Goal: Task Accomplishment & Management: Use online tool/utility

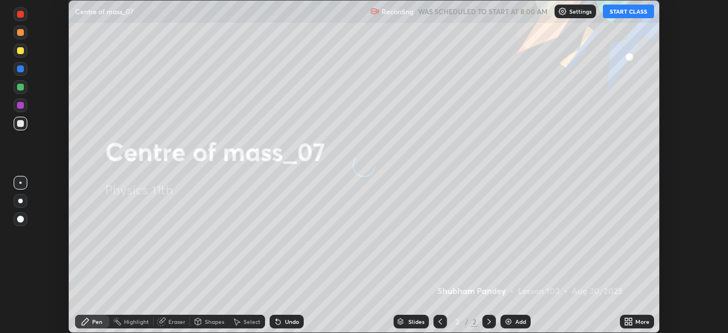
scroll to position [333, 727]
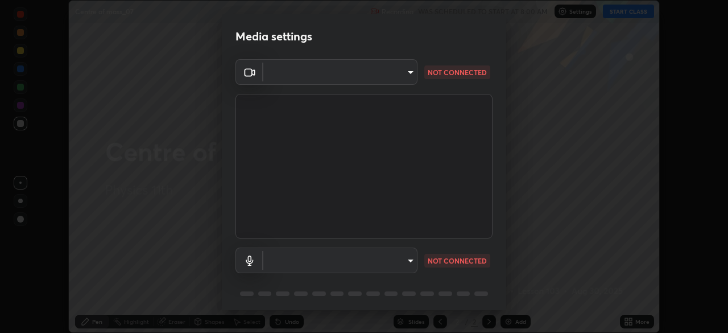
type input "55598c20c3627f74fde2fa62c56176c6afd958eb63f7086a397ce1464aa3371d"
type input "8978167cc43bbe15643b5c1650d15191c1591088b9b21ab250a75ec132c1516a"
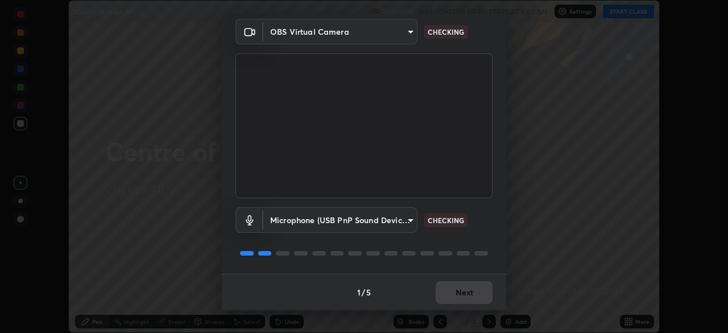
click at [401, 222] on body "Erase all Centre of mass_07 Recording WAS SCHEDULED TO START AT 8:00 AM Setting…" at bounding box center [364, 166] width 728 height 333
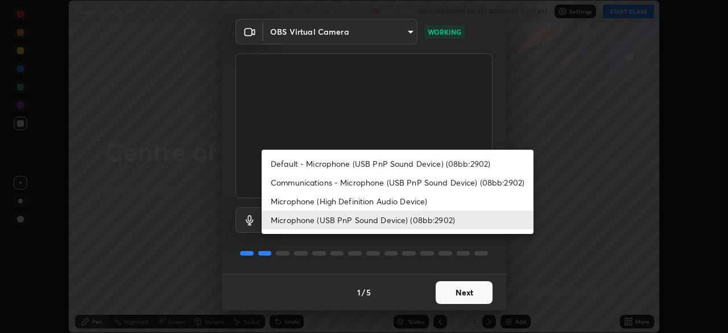
click at [313, 219] on li "Microphone (USB PnP Sound Device) (08bb:2902)" at bounding box center [397, 219] width 272 height 19
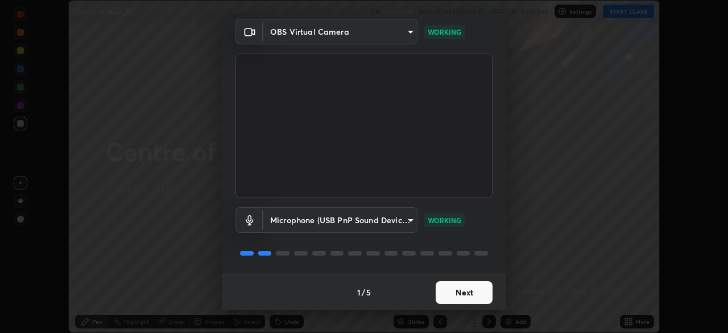
click at [448, 298] on button "Next" at bounding box center [463, 292] width 57 height 23
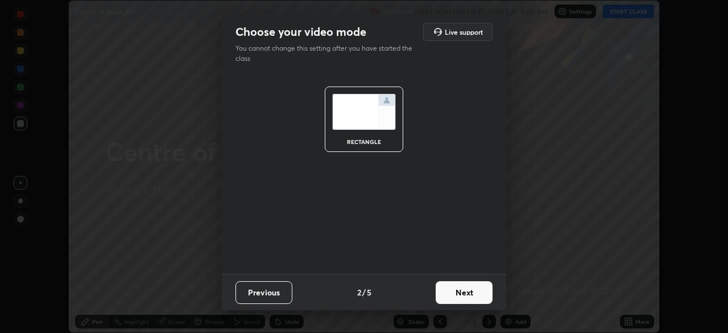
click at [452, 301] on button "Next" at bounding box center [463, 292] width 57 height 23
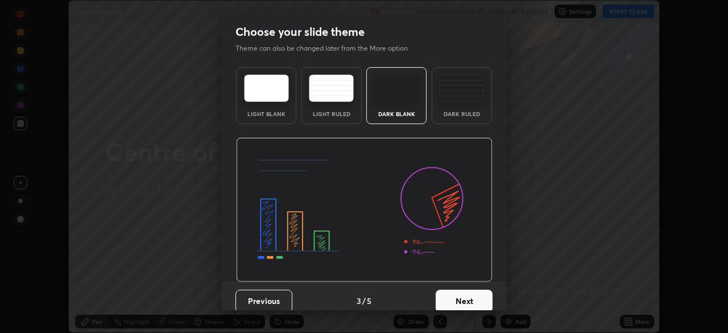
click at [455, 296] on button "Next" at bounding box center [463, 300] width 57 height 23
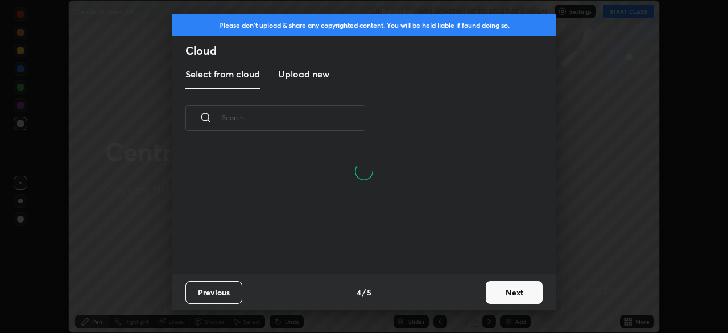
click at [504, 296] on button "Next" at bounding box center [513, 292] width 57 height 23
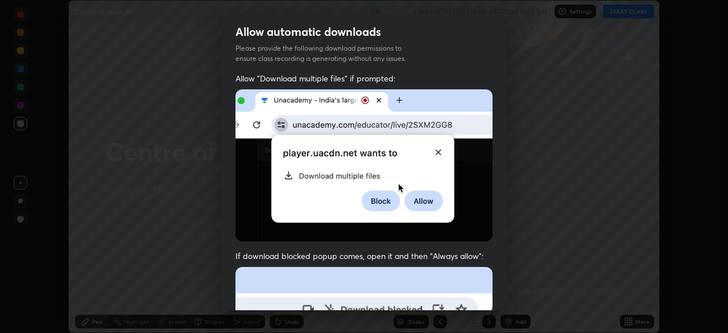
click at [506, 292] on div "Allow automatic downloads Please provide the following download permissions to …" at bounding box center [364, 166] width 728 height 333
click at [240, 196] on img at bounding box center [363, 165] width 257 height 152
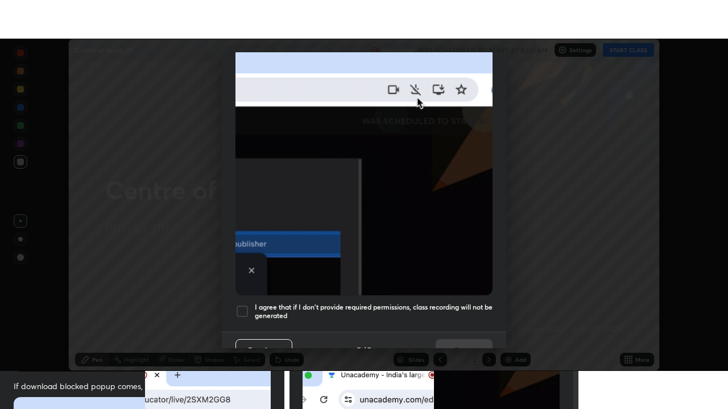
scroll to position [272, 0]
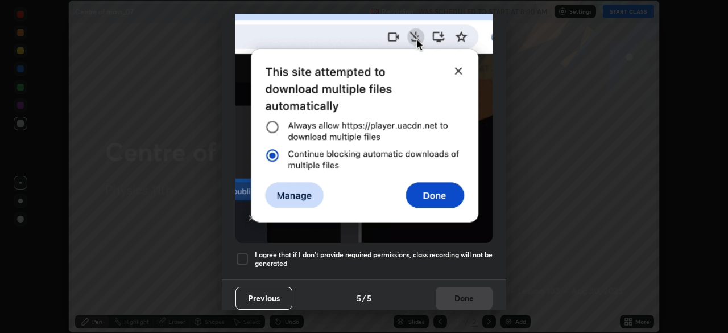
click at [242, 252] on div at bounding box center [242, 259] width 14 height 14
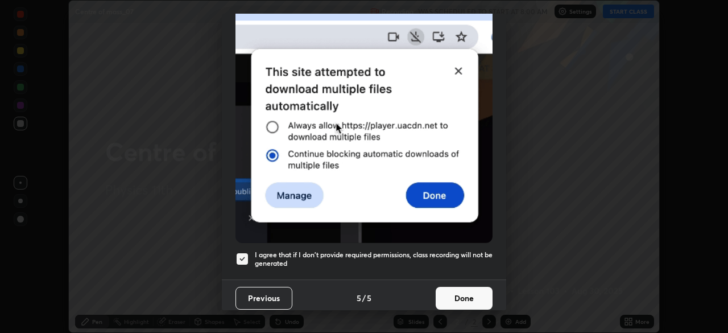
click at [463, 292] on button "Done" at bounding box center [463, 297] width 57 height 23
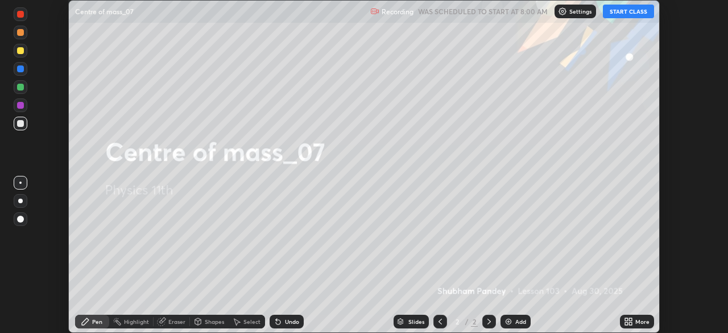
click at [630, 7] on button "START CLASS" at bounding box center [627, 12] width 51 height 14
click at [626, 323] on icon at bounding box center [626, 323] width 3 height 3
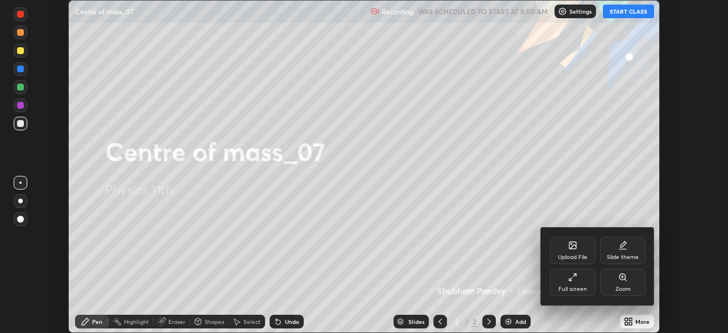
click at [575, 283] on div "Full screen" at bounding box center [572, 281] width 45 height 27
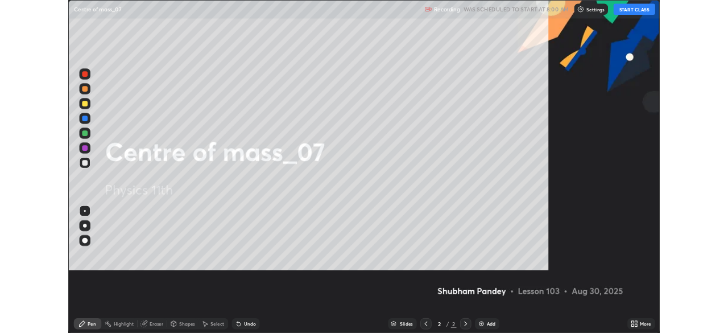
scroll to position [409, 728]
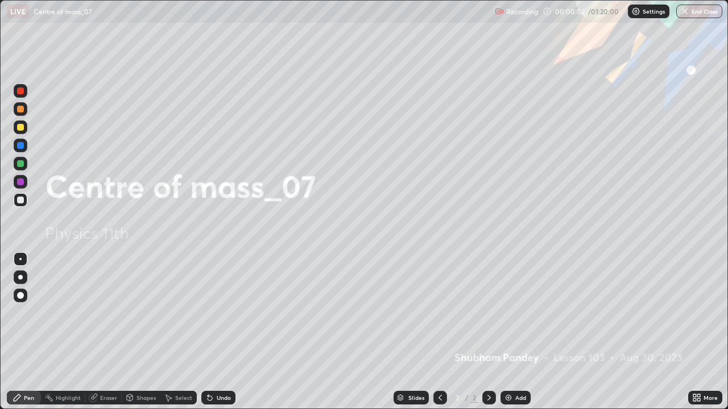
click at [21, 125] on div at bounding box center [20, 127] width 7 height 7
click at [16, 279] on div at bounding box center [21, 278] width 14 height 14
click at [698, 332] on icon at bounding box center [698, 399] width 3 height 3
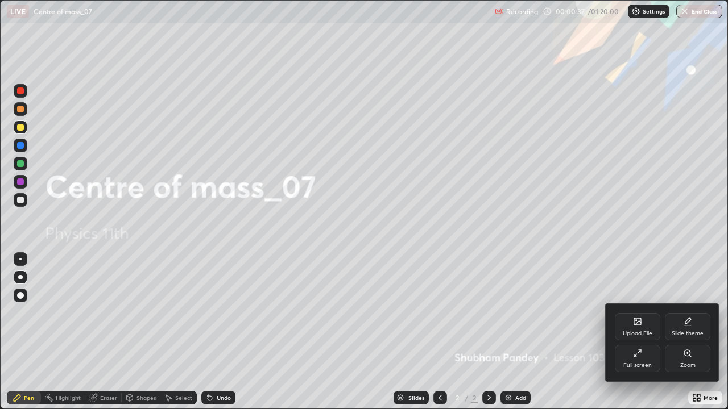
click at [646, 332] on div "Full screen" at bounding box center [637, 366] width 28 height 6
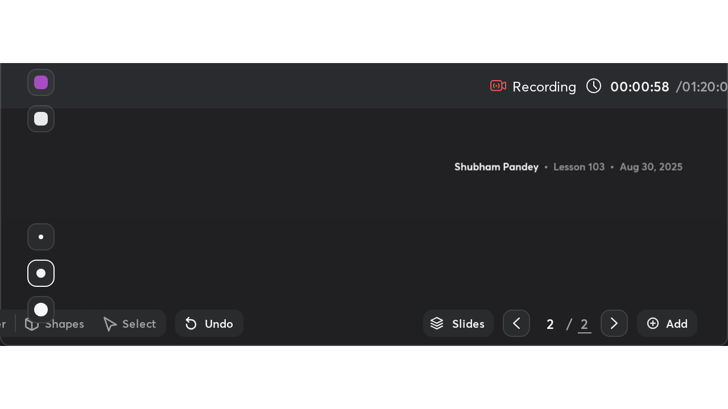
scroll to position [333, 728]
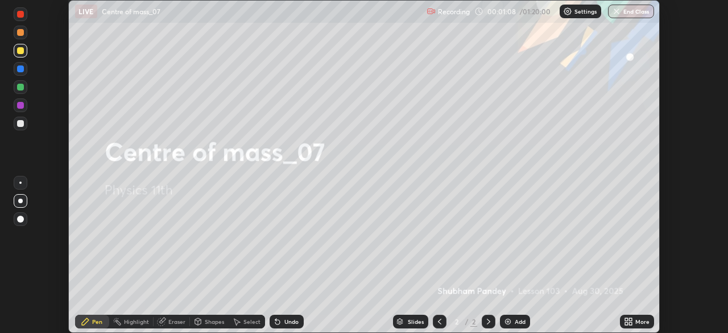
click at [638, 322] on div "More" at bounding box center [642, 321] width 14 height 6
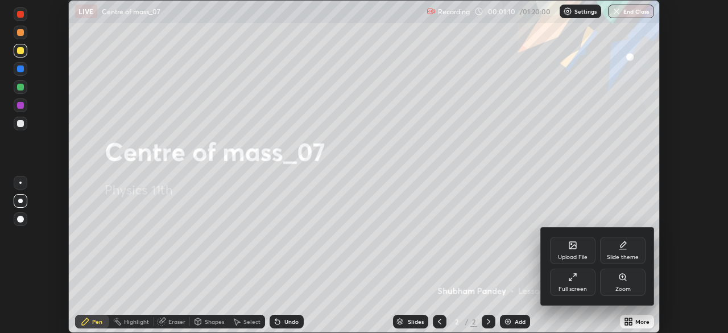
click at [566, 282] on div "Full screen" at bounding box center [572, 281] width 45 height 27
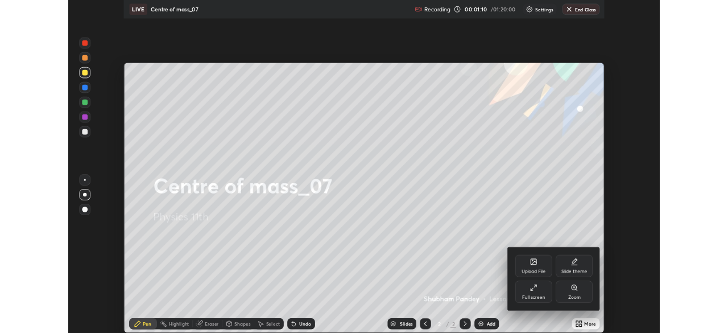
scroll to position [409, 728]
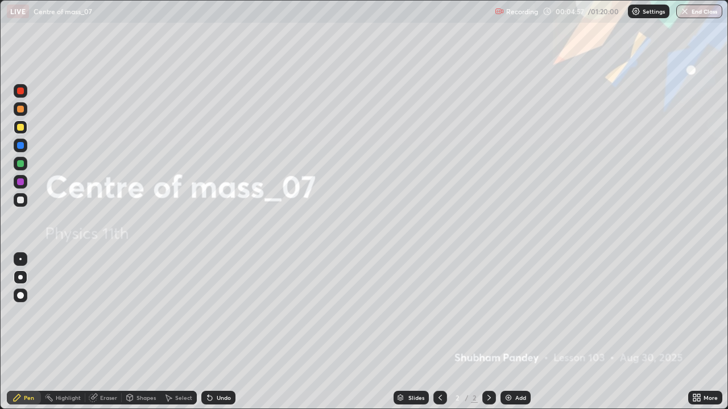
click at [510, 332] on div "Add" at bounding box center [515, 398] width 30 height 14
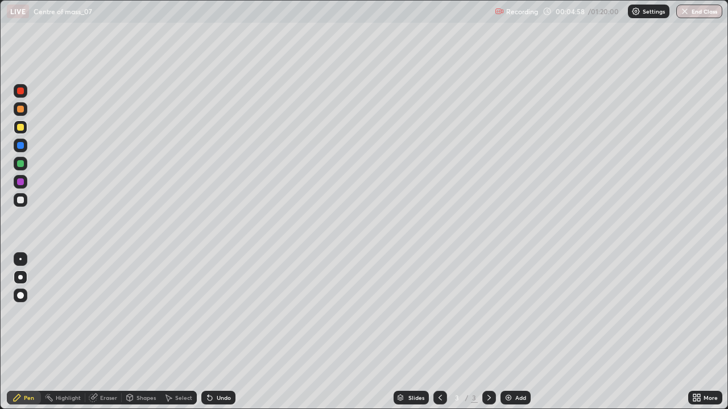
click at [22, 129] on div at bounding box center [20, 127] width 7 height 7
click at [23, 201] on div at bounding box center [20, 200] width 7 height 7
click at [20, 200] on div at bounding box center [20, 200] width 7 height 7
click at [22, 161] on div at bounding box center [20, 163] width 7 height 7
click at [217, 332] on div "Undo" at bounding box center [224, 398] width 14 height 6
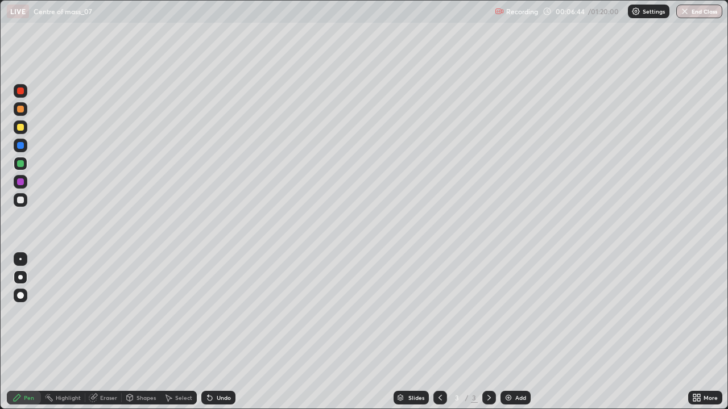
click at [214, 332] on div "Undo" at bounding box center [218, 398] width 34 height 14
click at [217, 332] on div "Undo" at bounding box center [224, 398] width 14 height 6
click at [136, 332] on div "Shapes" at bounding box center [145, 398] width 19 height 6
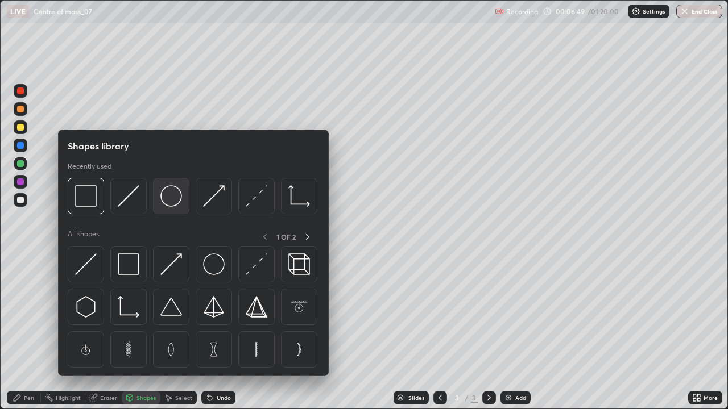
click at [172, 199] on img at bounding box center [171, 196] width 22 height 22
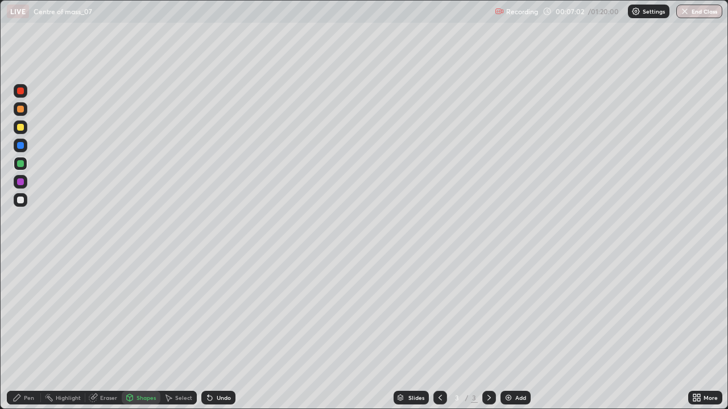
click at [24, 332] on div "Pen" at bounding box center [29, 398] width 10 height 6
click at [217, 332] on div "Undo" at bounding box center [224, 398] width 14 height 6
click at [22, 199] on div at bounding box center [20, 200] width 7 height 7
click at [212, 332] on icon at bounding box center [209, 397] width 9 height 9
click at [516, 332] on div "Add" at bounding box center [520, 398] width 11 height 6
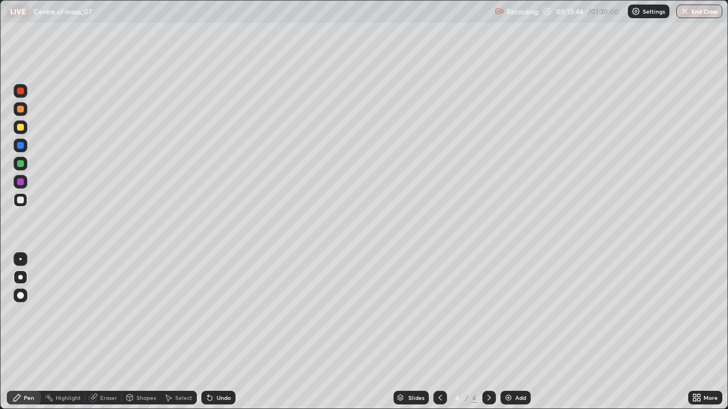
click at [22, 123] on div at bounding box center [21, 127] width 14 height 14
click at [23, 200] on div at bounding box center [20, 200] width 7 height 7
click at [110, 332] on div "Eraser" at bounding box center [108, 398] width 17 height 6
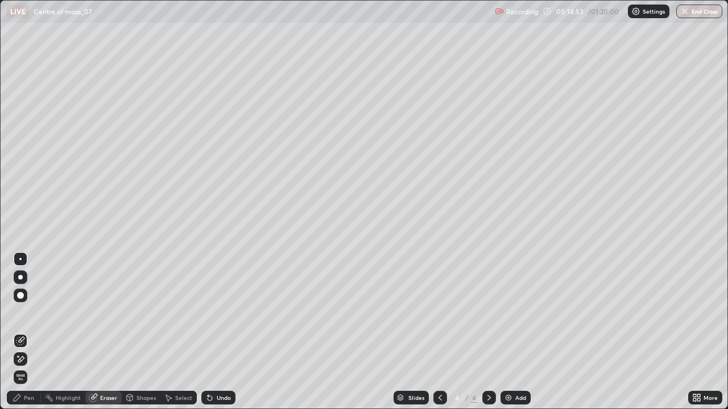
click at [36, 332] on div "Pen" at bounding box center [24, 398] width 34 height 14
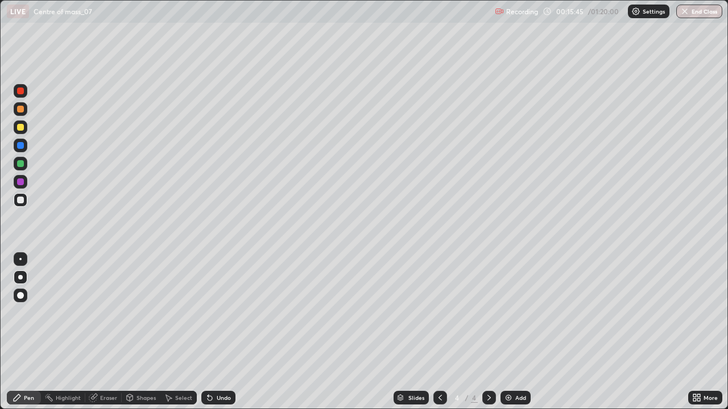
click at [20, 128] on div at bounding box center [20, 127] width 7 height 7
click at [141, 332] on div "Shapes" at bounding box center [145, 398] width 19 height 6
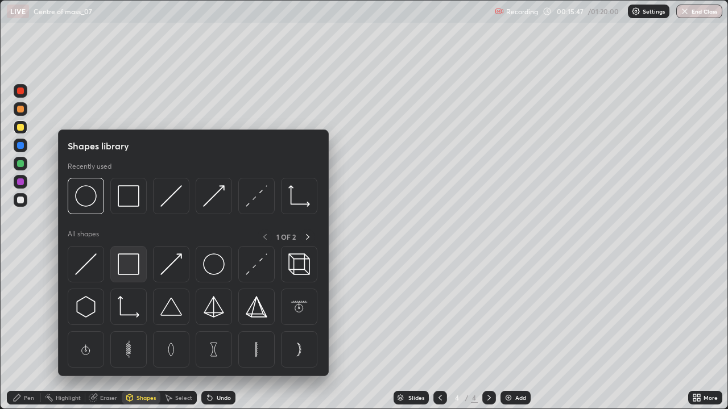
click at [128, 263] on img at bounding box center [129, 265] width 22 height 22
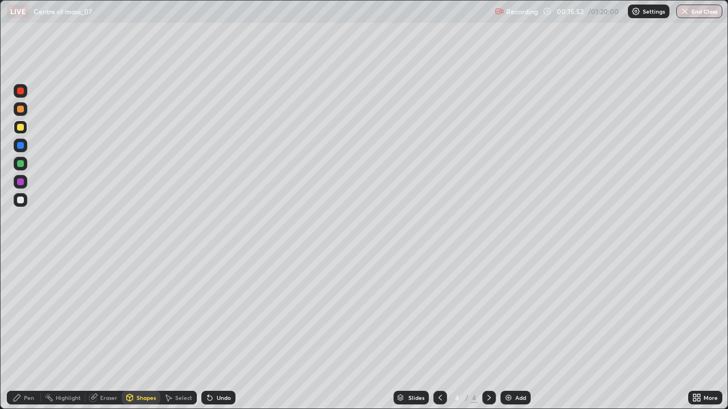
click at [31, 332] on div "Pen" at bounding box center [24, 398] width 34 height 14
click at [513, 332] on div "Add" at bounding box center [515, 398] width 30 height 14
click at [18, 128] on div at bounding box center [20, 127] width 7 height 7
click at [19, 201] on div at bounding box center [20, 200] width 7 height 7
click at [219, 332] on div "Undo" at bounding box center [224, 398] width 14 height 6
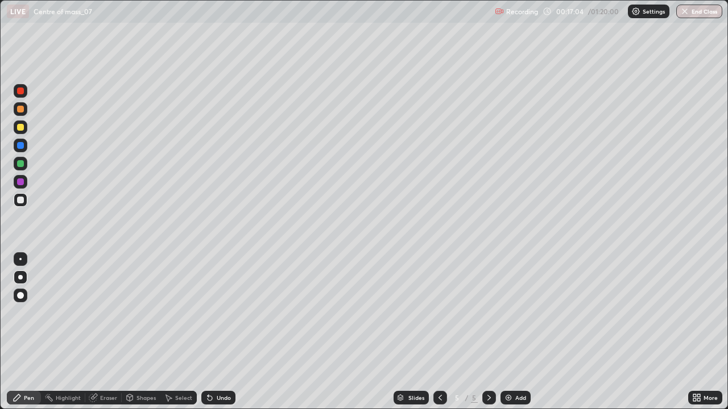
click at [219, 332] on div "Undo" at bounding box center [224, 398] width 14 height 6
click at [220, 332] on div "Undo" at bounding box center [224, 398] width 14 height 6
click at [19, 109] on div at bounding box center [20, 109] width 7 height 7
click at [143, 332] on div "Shapes" at bounding box center [145, 398] width 19 height 6
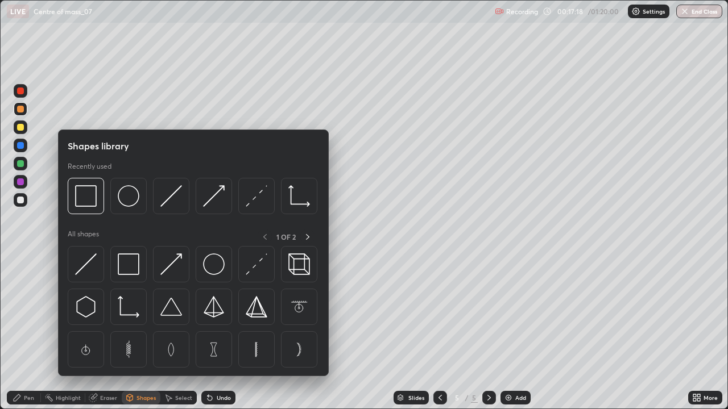
click at [104, 332] on div "Eraser" at bounding box center [103, 398] width 36 height 14
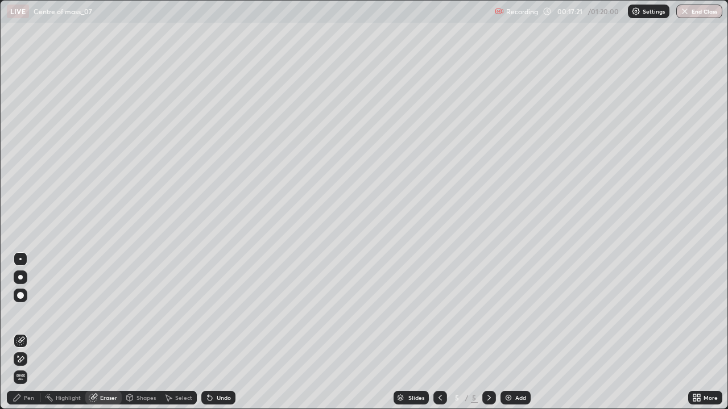
click at [28, 332] on div "Pen" at bounding box center [24, 398] width 34 height 14
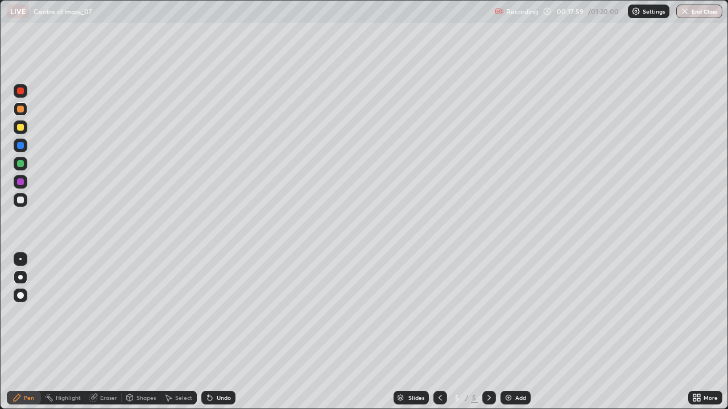
click at [219, 332] on div "Undo" at bounding box center [224, 398] width 14 height 6
click at [23, 197] on div at bounding box center [21, 200] width 14 height 14
click at [18, 201] on div at bounding box center [20, 200] width 7 height 7
click at [20, 161] on div at bounding box center [20, 163] width 7 height 7
click at [18, 110] on div at bounding box center [20, 109] width 7 height 7
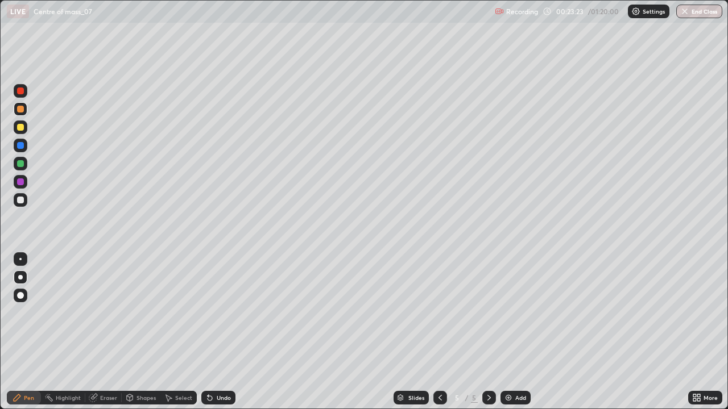
click at [512, 332] on div "Add" at bounding box center [515, 398] width 30 height 14
click at [20, 128] on div at bounding box center [20, 127] width 7 height 7
click at [142, 332] on div "Shapes" at bounding box center [145, 398] width 19 height 6
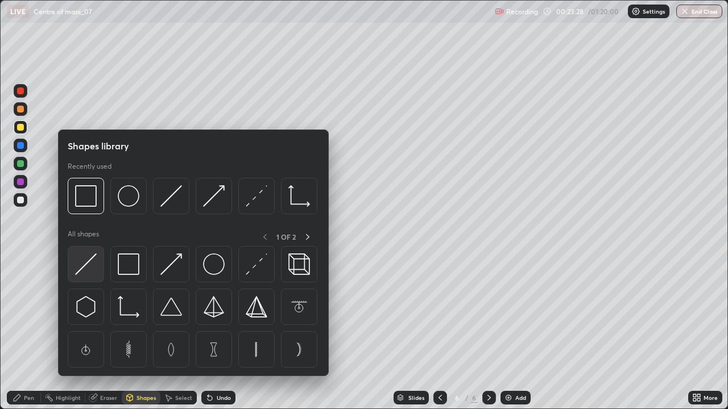
click at [86, 265] on img at bounding box center [86, 265] width 22 height 22
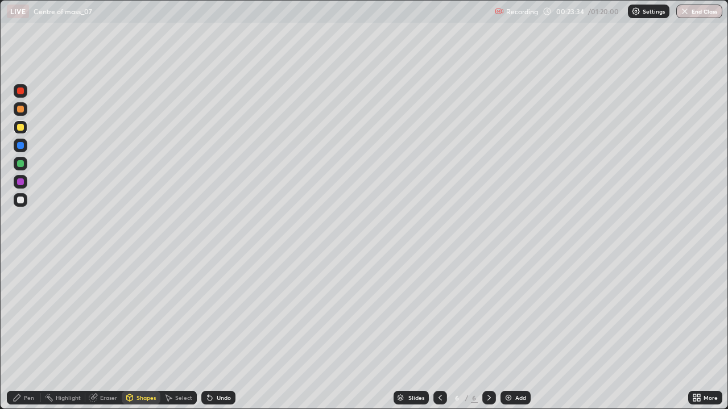
click at [144, 332] on div "Shapes" at bounding box center [145, 398] width 19 height 6
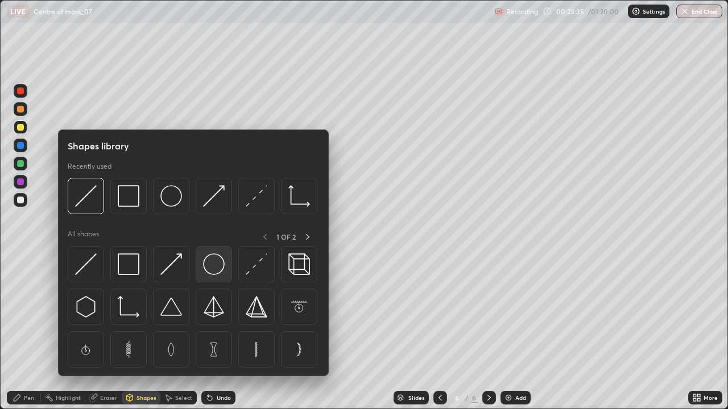
click at [210, 260] on img at bounding box center [214, 265] width 22 height 22
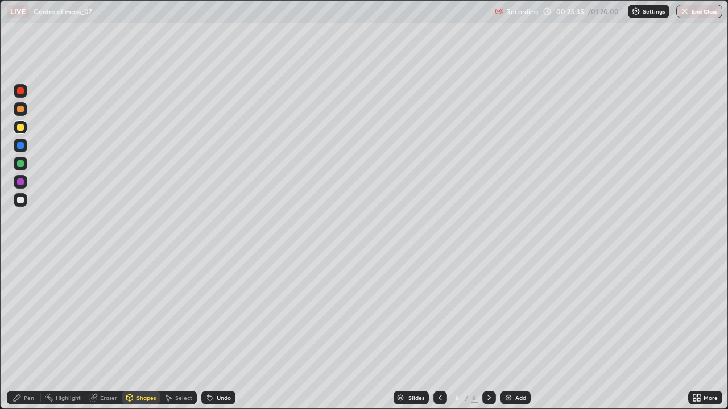
click at [22, 91] on div at bounding box center [20, 91] width 7 height 7
click at [18, 146] on div at bounding box center [20, 145] width 7 height 7
click at [20, 332] on icon at bounding box center [17, 397] width 9 height 9
click at [210, 332] on icon at bounding box center [209, 397] width 9 height 9
click at [217, 332] on div "Undo" at bounding box center [224, 398] width 14 height 6
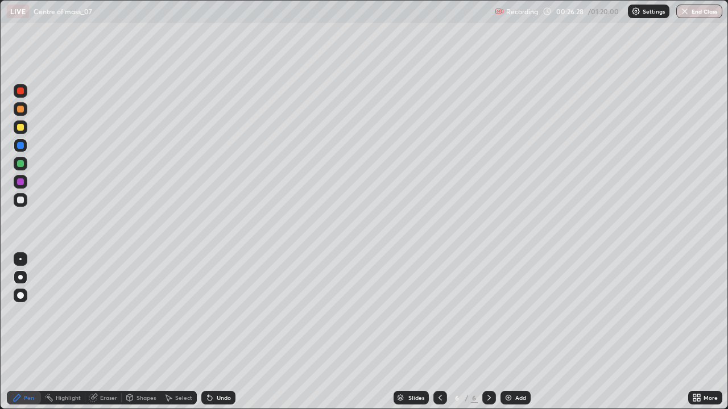
click at [505, 332] on img at bounding box center [508, 397] width 9 height 9
click at [23, 127] on div at bounding box center [20, 127] width 7 height 7
click at [20, 109] on div at bounding box center [20, 109] width 7 height 7
click at [217, 332] on div "Undo" at bounding box center [224, 398] width 14 height 6
click at [17, 200] on div at bounding box center [20, 200] width 7 height 7
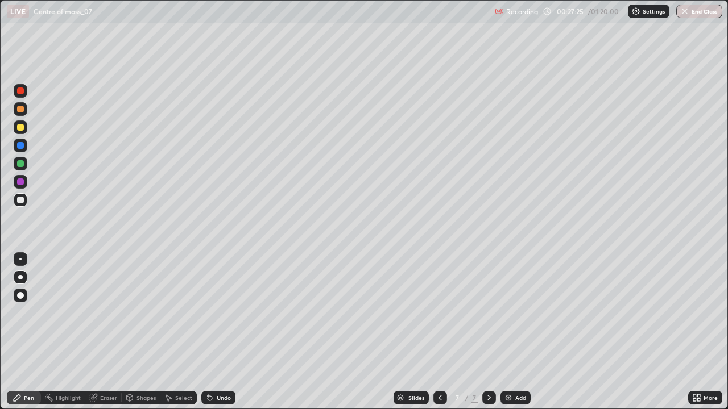
click at [439, 332] on icon at bounding box center [439, 398] width 3 height 6
click at [439, 332] on icon at bounding box center [439, 397] width 9 height 9
click at [175, 332] on div "Select" at bounding box center [183, 398] width 17 height 6
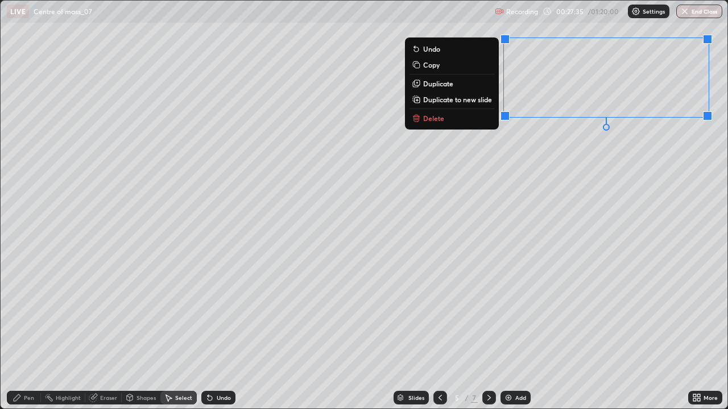
click at [230, 332] on div "0 ° Undo Copy Duplicate Duplicate to new slide Delete" at bounding box center [364, 205] width 727 height 409
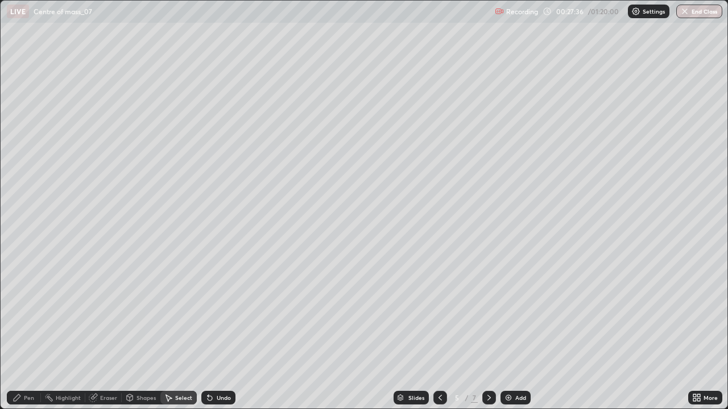
click at [488, 332] on div at bounding box center [489, 398] width 14 height 14
click at [485, 332] on icon at bounding box center [488, 397] width 9 height 9
click at [29, 332] on div "Pen" at bounding box center [29, 398] width 10 height 6
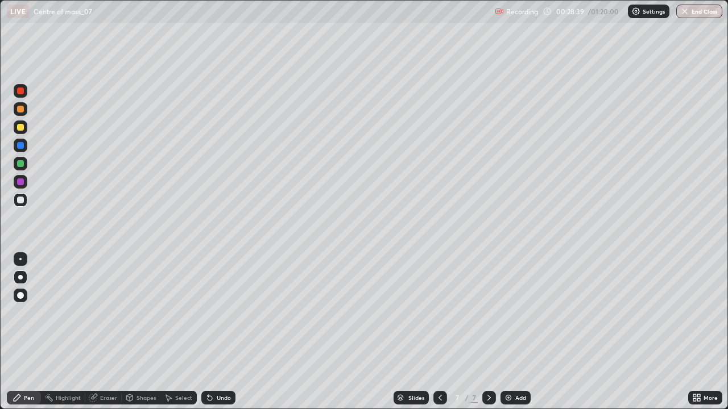
click at [221, 332] on div "Undo" at bounding box center [224, 398] width 14 height 6
click at [220, 332] on div "Undo" at bounding box center [224, 398] width 14 height 6
click at [221, 332] on div "Undo" at bounding box center [224, 398] width 14 height 6
click at [513, 332] on div "Add" at bounding box center [515, 398] width 30 height 14
click at [19, 110] on div at bounding box center [20, 109] width 7 height 7
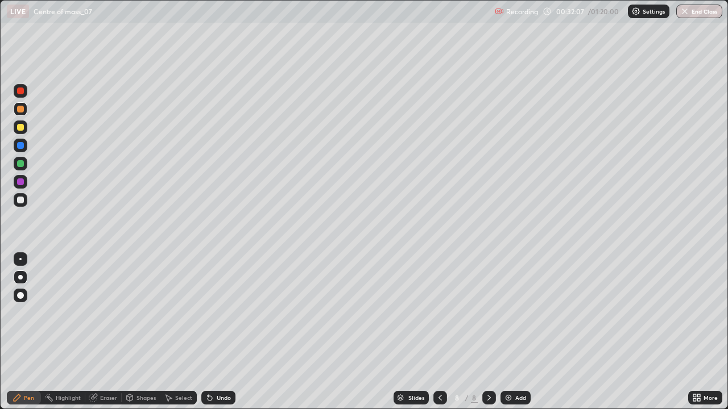
click at [20, 163] on div at bounding box center [20, 163] width 7 height 7
click at [22, 201] on div at bounding box center [20, 200] width 7 height 7
click at [438, 332] on icon at bounding box center [439, 397] width 9 height 9
click at [488, 332] on icon at bounding box center [488, 397] width 9 height 9
click at [20, 200] on div at bounding box center [20, 200] width 7 height 7
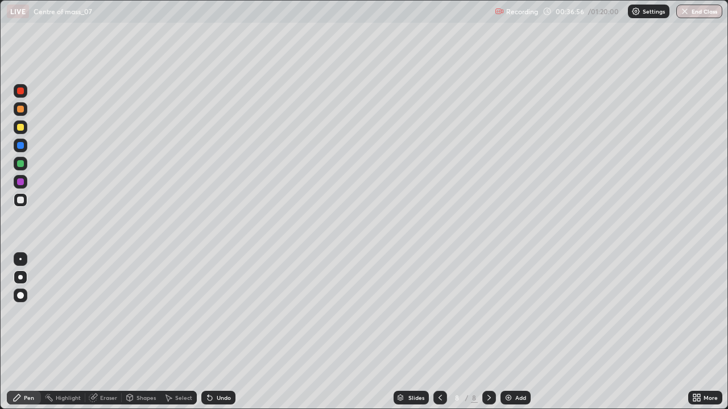
click at [515, 332] on div "Add" at bounding box center [520, 398] width 11 height 6
click at [22, 126] on div at bounding box center [20, 127] width 7 height 7
click at [139, 332] on div "Shapes" at bounding box center [145, 398] width 19 height 6
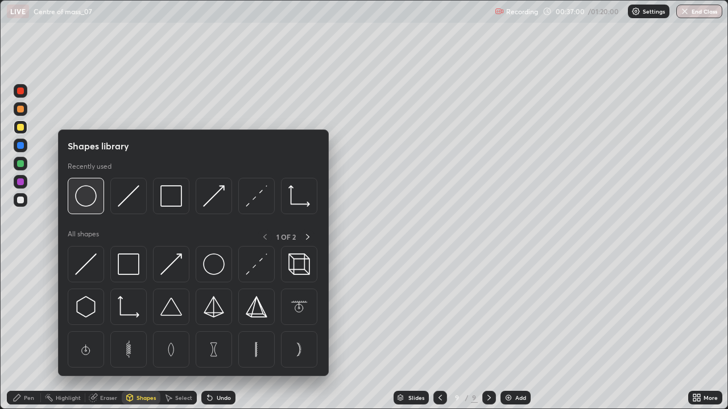
click at [84, 196] on img at bounding box center [86, 196] width 22 height 22
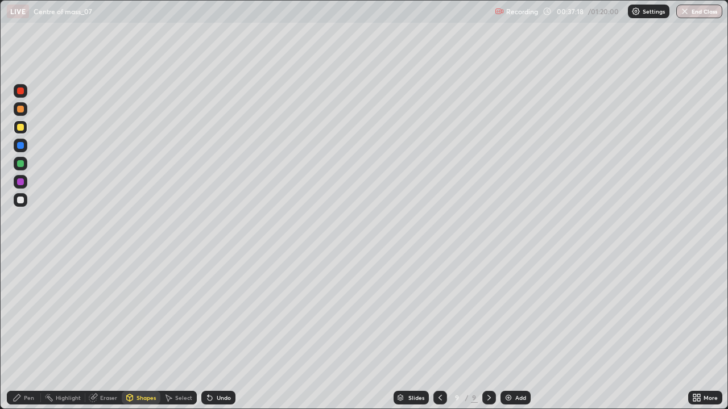
click at [26, 332] on div "Pen" at bounding box center [29, 398] width 10 height 6
click at [20, 199] on div at bounding box center [20, 200] width 7 height 7
click at [222, 332] on div "Undo" at bounding box center [224, 398] width 14 height 6
click at [221, 332] on div "Undo" at bounding box center [218, 398] width 34 height 14
click at [19, 199] on div at bounding box center [20, 200] width 7 height 7
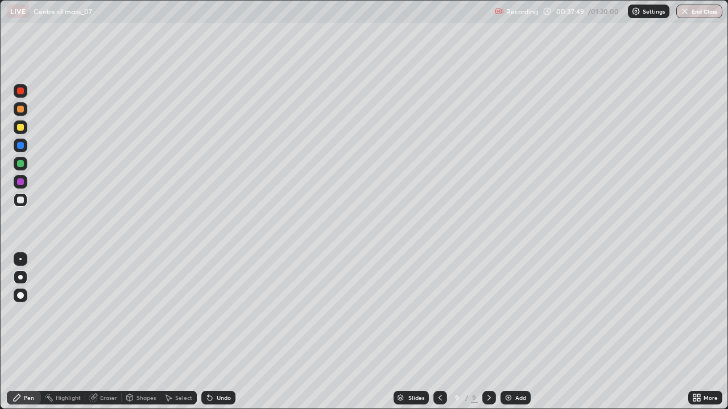
click at [18, 127] on div at bounding box center [20, 127] width 7 height 7
click at [19, 200] on div at bounding box center [20, 200] width 7 height 7
click at [513, 332] on div "Add" at bounding box center [515, 398] width 30 height 14
click at [442, 332] on div at bounding box center [440, 398] width 14 height 14
click at [439, 332] on icon at bounding box center [439, 397] width 9 height 9
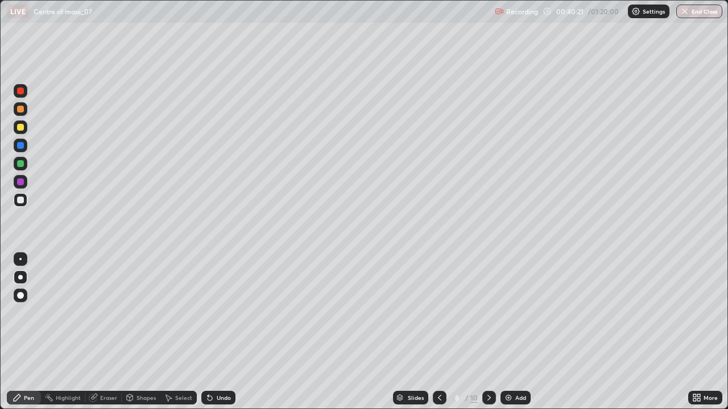
click at [488, 332] on icon at bounding box center [488, 397] width 9 height 9
click at [487, 332] on icon at bounding box center [488, 397] width 9 height 9
click at [175, 332] on div "Select" at bounding box center [183, 398] width 17 height 6
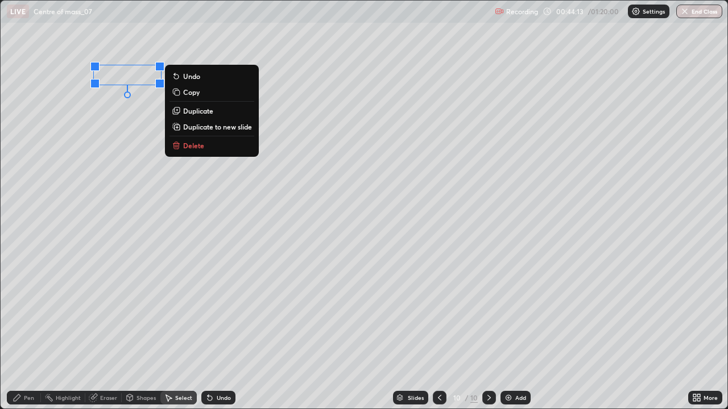
click at [193, 145] on p "Delete" at bounding box center [193, 145] width 21 height 9
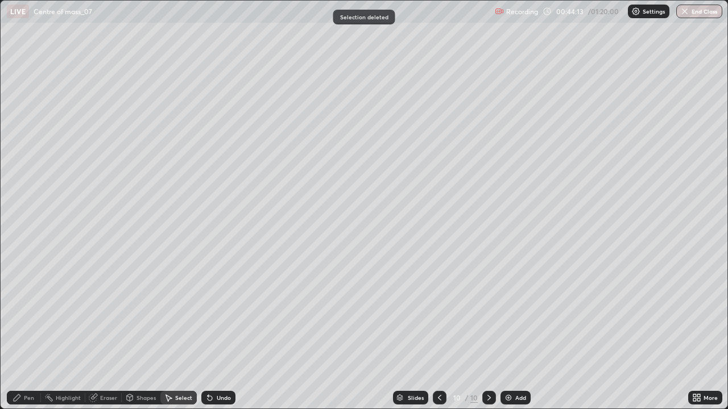
click at [26, 332] on div "Pen" at bounding box center [24, 398] width 34 height 14
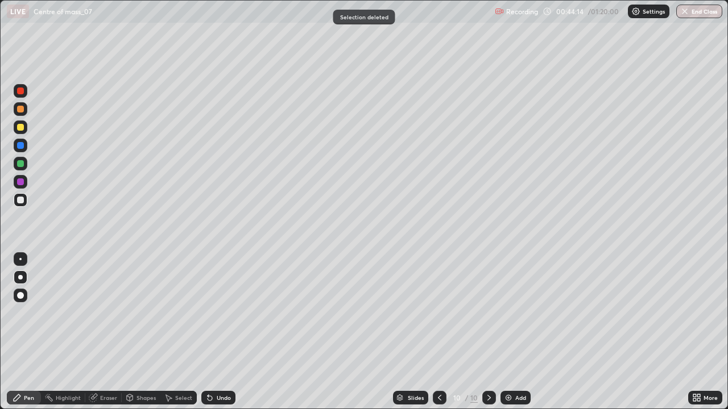
click at [21, 126] on div at bounding box center [20, 127] width 7 height 7
click at [19, 196] on div at bounding box center [21, 200] width 14 height 14
click at [218, 332] on div "Undo" at bounding box center [224, 398] width 14 height 6
click at [509, 332] on img at bounding box center [508, 397] width 9 height 9
click at [21, 128] on div at bounding box center [20, 127] width 7 height 7
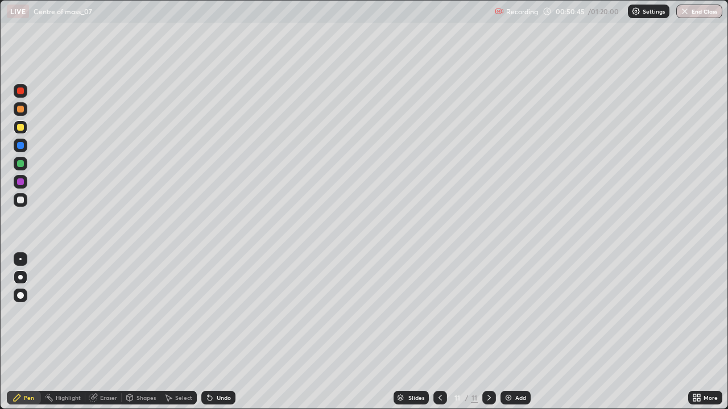
click at [214, 332] on div "Undo" at bounding box center [218, 398] width 34 height 14
click at [0, 236] on div "Setting up your live class" at bounding box center [364, 204] width 728 height 409
click at [0, 235] on div "Setting up your live class" at bounding box center [364, 204] width 728 height 409
click at [21, 198] on div at bounding box center [20, 200] width 7 height 7
click at [217, 332] on div "Undo" at bounding box center [224, 398] width 14 height 6
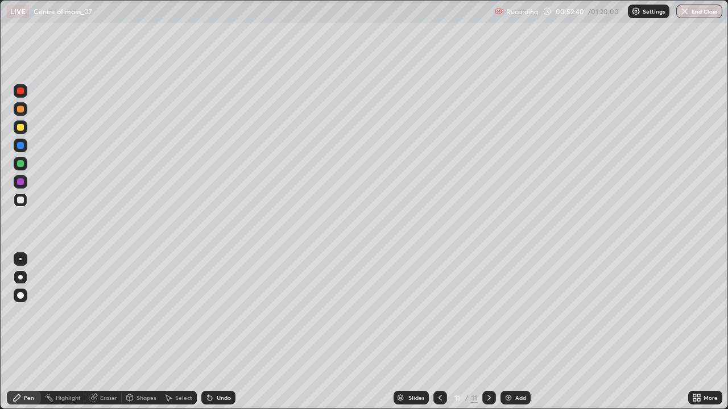
click at [212, 332] on icon at bounding box center [209, 397] width 9 height 9
click at [513, 332] on div "Add" at bounding box center [515, 398] width 30 height 14
click at [20, 128] on div at bounding box center [20, 127] width 7 height 7
click at [22, 198] on div at bounding box center [20, 200] width 7 height 7
click at [0, 155] on div "Setting up your live class" at bounding box center [364, 204] width 728 height 409
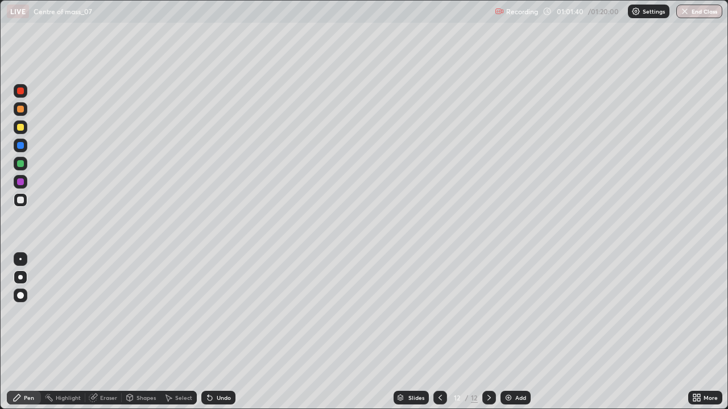
click at [217, 332] on div "Undo" at bounding box center [224, 398] width 14 height 6
click at [513, 332] on div "Add" at bounding box center [515, 398] width 30 height 14
click at [19, 126] on div at bounding box center [20, 127] width 7 height 7
click at [15, 203] on div at bounding box center [21, 200] width 14 height 14
click at [180, 332] on div "Select" at bounding box center [183, 398] width 17 height 6
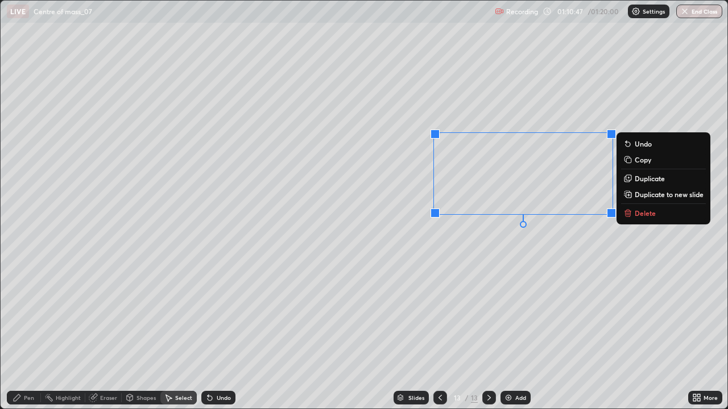
click at [631, 214] on icon at bounding box center [627, 213] width 9 height 9
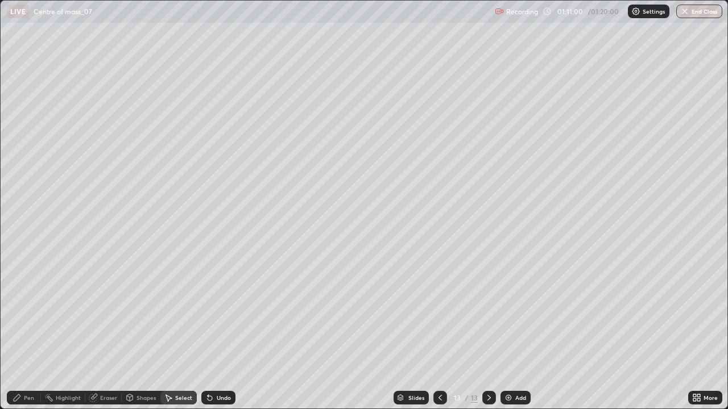
click at [28, 332] on div "Pen" at bounding box center [29, 398] width 10 height 6
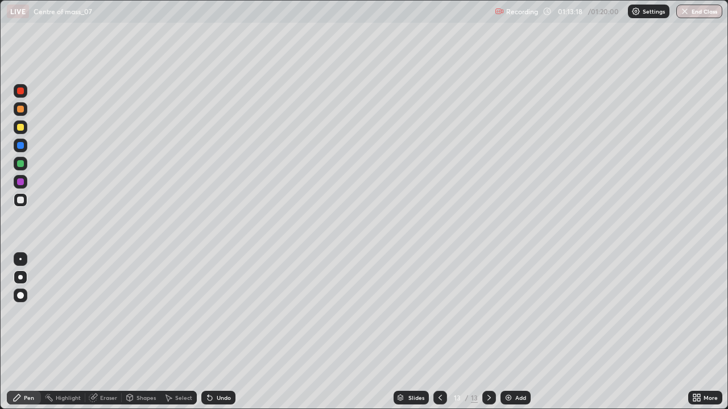
click at [510, 332] on img at bounding box center [508, 397] width 9 height 9
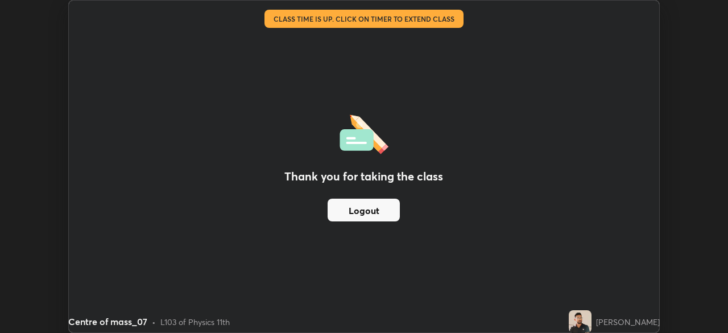
scroll to position [56506, 56112]
